Goal: Transaction & Acquisition: Download file/media

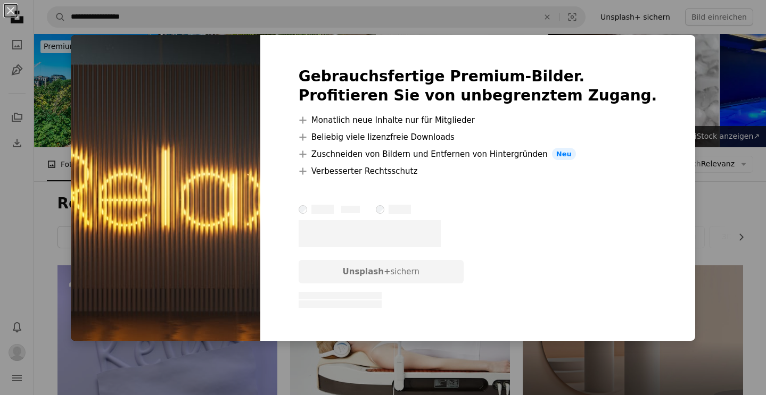
scroll to position [269, 0]
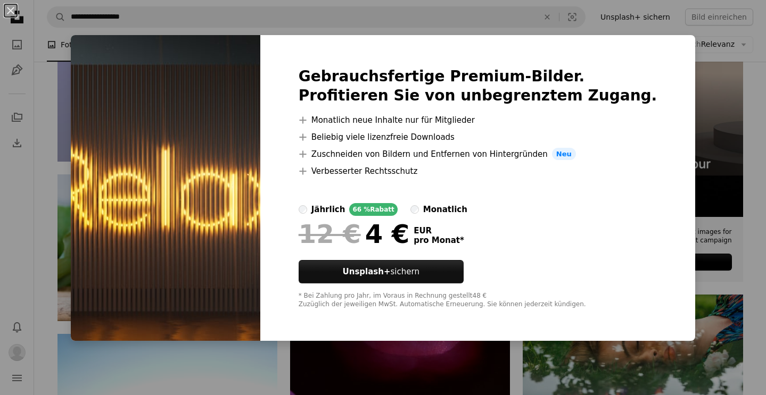
click at [668, 53] on div "An X shape Gebrauchsfertige Premium-Bilder. Profitieren Sie von unbegrenztem Zu…" at bounding box center [383, 197] width 766 height 395
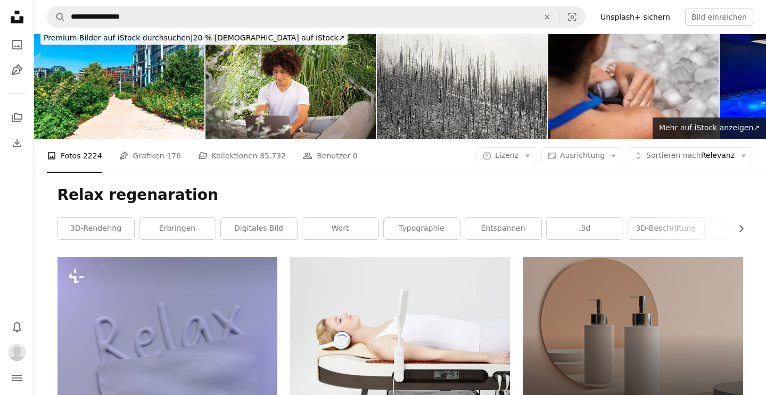
scroll to position [0, 0]
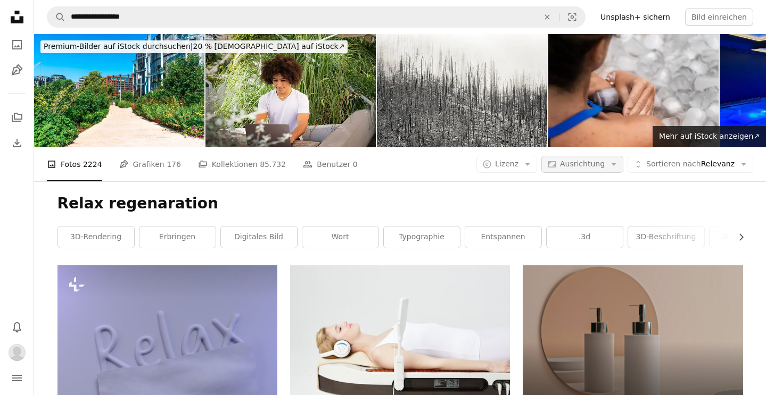
click at [605, 160] on span "Ausrichtung" at bounding box center [582, 164] width 45 height 9
click at [735, 156] on button "Unfold Sortieren nach Relevanz Arrow down" at bounding box center [690, 164] width 126 height 17
click at [530, 156] on button "A copyright icon © Lizenz Arrow down" at bounding box center [506, 164] width 61 height 17
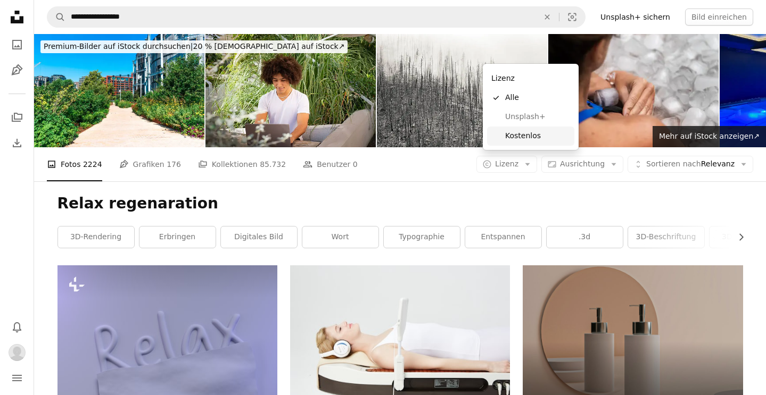
click at [512, 139] on span "Kostenlos" at bounding box center [537, 136] width 65 height 11
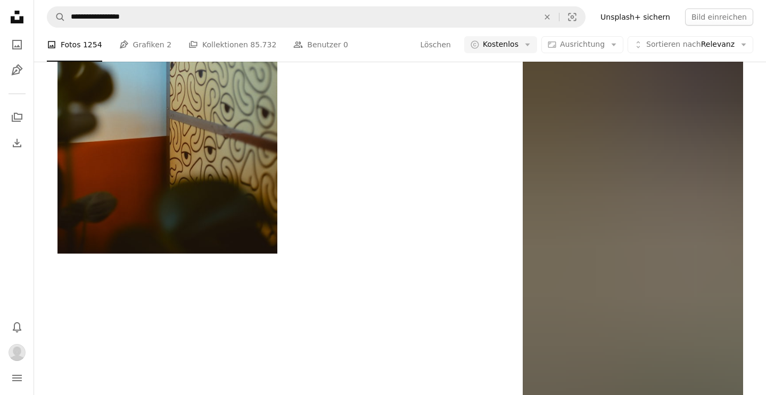
scroll to position [1689, 0]
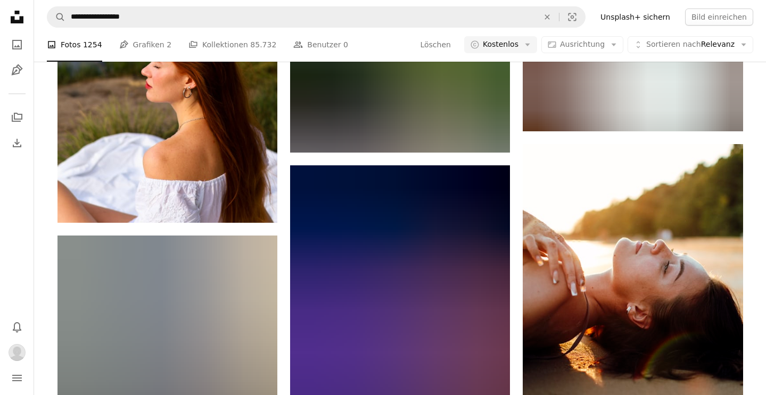
scroll to position [10277, 0]
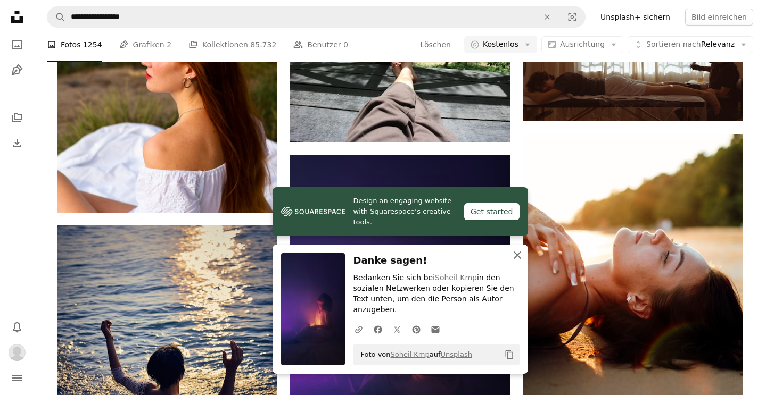
click at [514, 262] on icon "An X shape" at bounding box center [517, 255] width 13 height 13
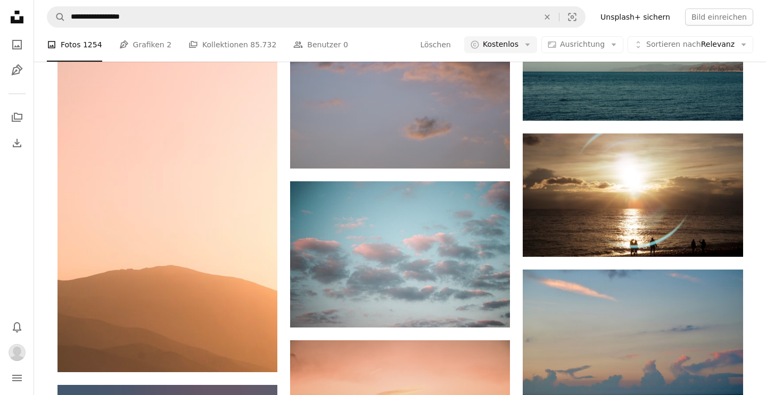
scroll to position [12654, 0]
